Goal: Book appointment/travel/reservation

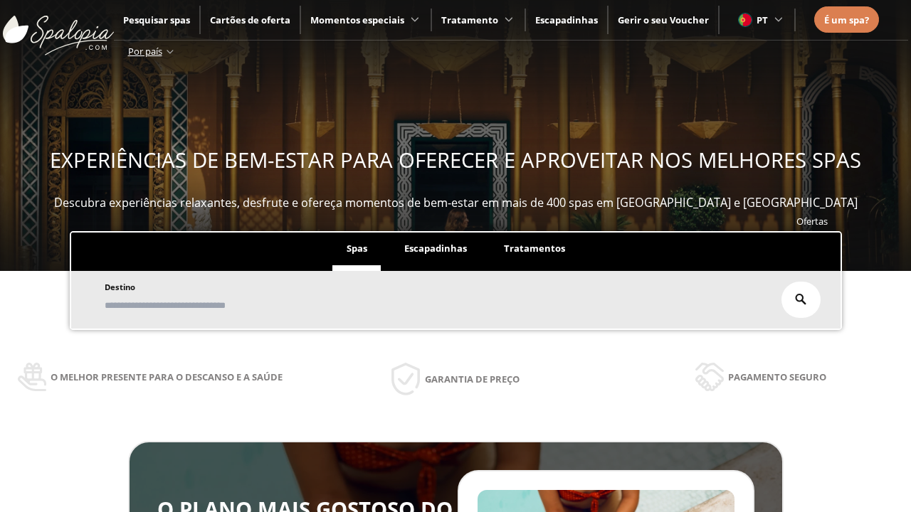
scroll to position [242, 0]
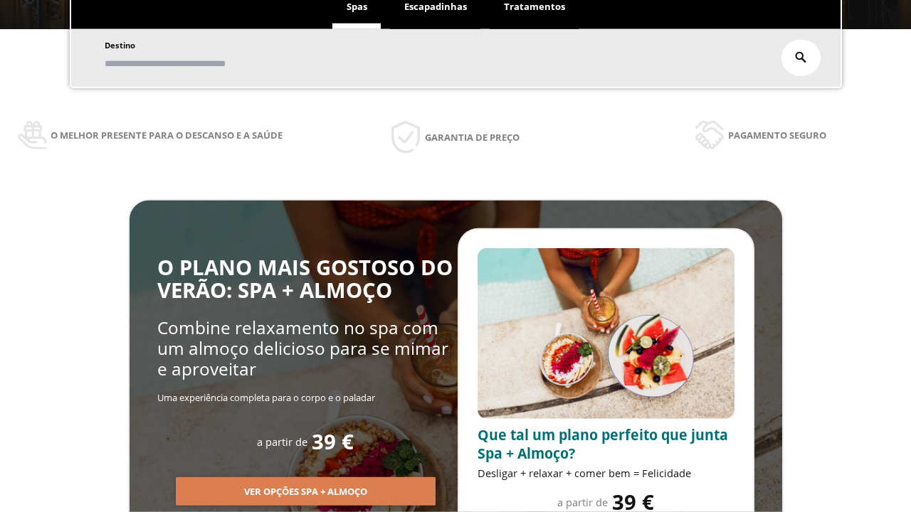
click at [436, 7] on span "Escapadinhas" at bounding box center [435, 6] width 63 height 13
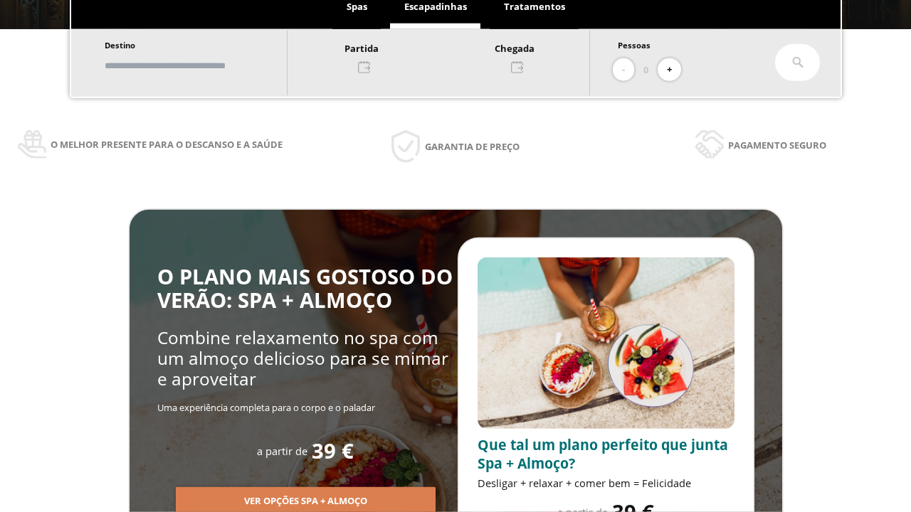
click at [201, 65] on input "text" at bounding box center [188, 65] width 177 height 25
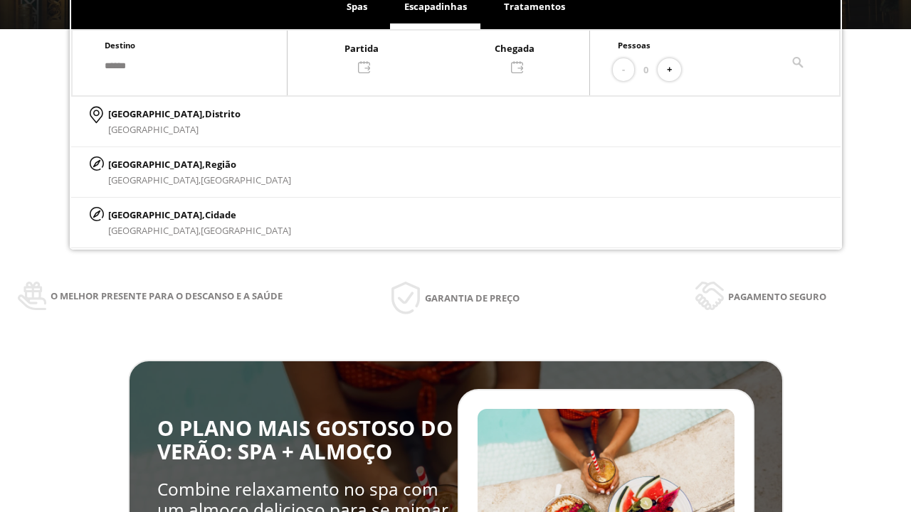
type input "******"
click at [142, 214] on p "[GEOGRAPHIC_DATA], Cidade" at bounding box center [199, 215] width 183 height 16
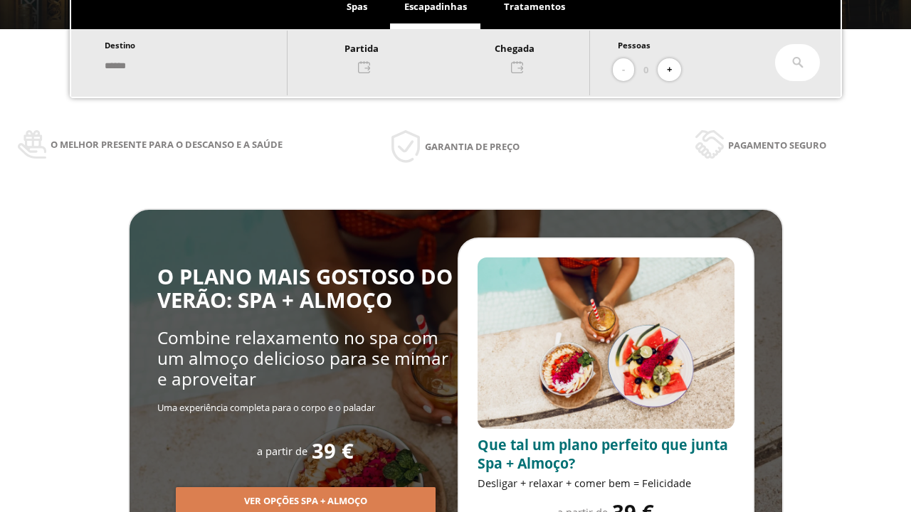
click at [453, 56] on div at bounding box center [439, 57] width 302 height 34
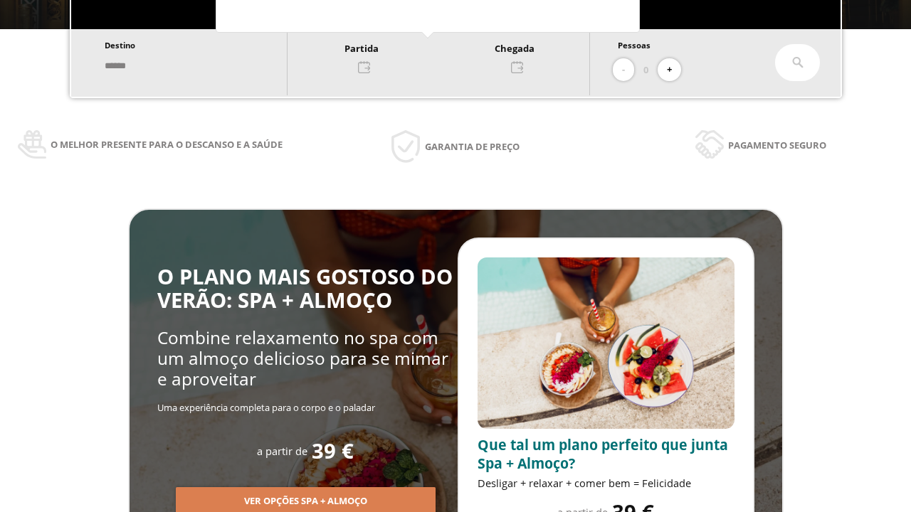
scroll to position [0, 0]
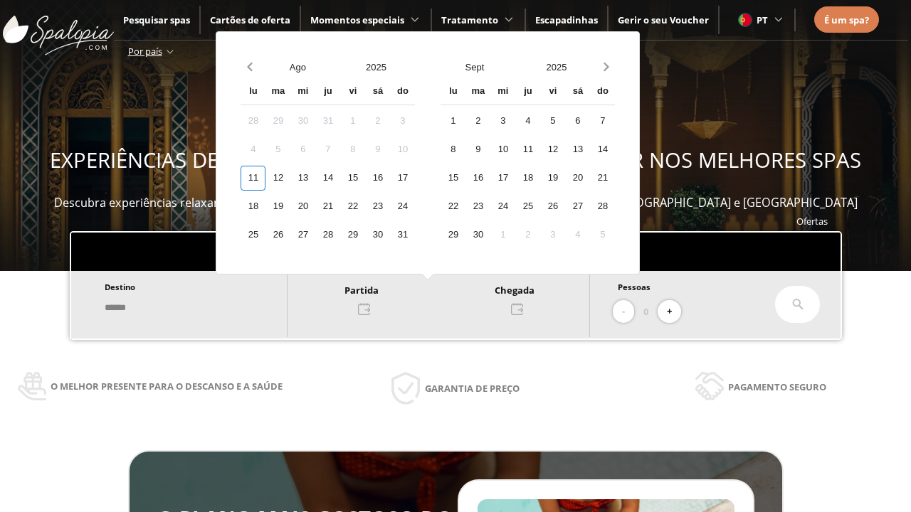
click at [315, 178] on div "13" at bounding box center [302, 178] width 25 height 25
click at [340, 178] on div "14" at bounding box center [327, 178] width 25 height 25
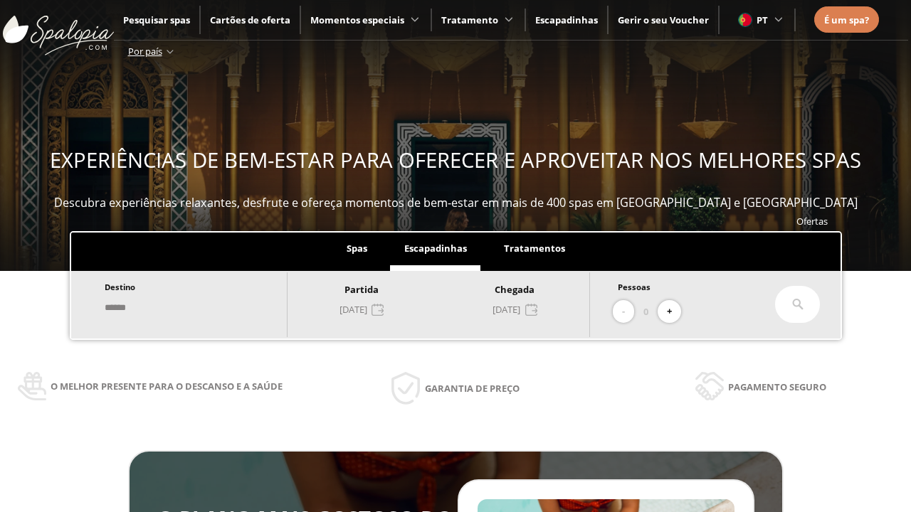
click at [674, 312] on button "+" at bounding box center [669, 311] width 23 height 23
click at [798, 305] on icon at bounding box center [797, 304] width 11 height 11
